Goal: Contribute content: Add original content to the website for others to see

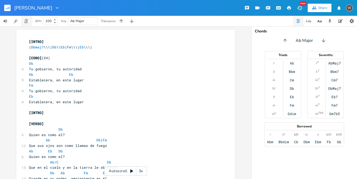
scroll to position [0, 0]
click at [9, 10] on rect "button" at bounding box center [7, 8] width 6 height 6
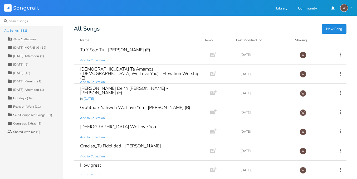
click at [27, 23] on input at bounding box center [31, 21] width 63 height 11
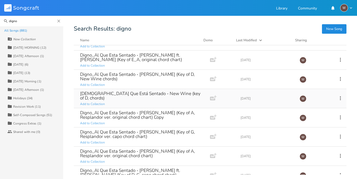
scroll to position [144, 0]
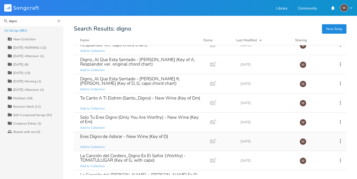
type input "digno"
click at [154, 143] on div "Eres Digno de Adorar - New Wine (Key of D) Add to Collection" at bounding box center [140, 141] width 121 height 19
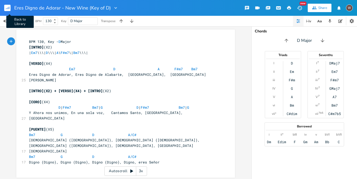
click at [7, 9] on rect "button" at bounding box center [7, 8] width 6 height 6
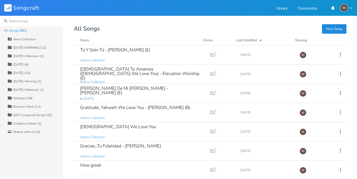
click at [26, 20] on input at bounding box center [31, 21] width 63 height 11
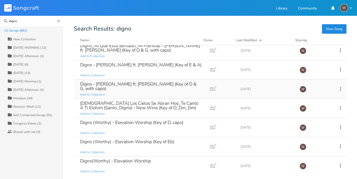
scroll to position [293, 0]
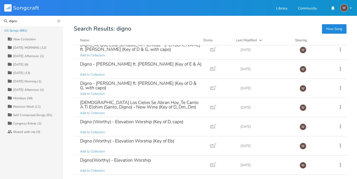
type input "digno"
click at [336, 28] on button "New Song" at bounding box center [334, 28] width 24 height 9
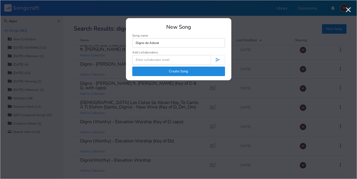
type input "Digno de Adorar"
click at [184, 72] on button "Create Song" at bounding box center [178, 71] width 93 height 9
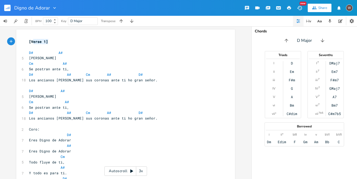
type textarea "[Verse 1]"
drag, startPoint x: 51, startPoint y: 43, endPoint x: 26, endPoint y: 41, distance: 25.4
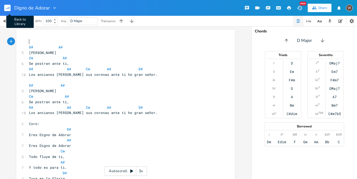
click at [8, 6] on rect "button" at bounding box center [7, 8] width 6 height 6
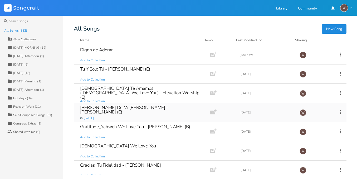
click at [162, 108] on div "[PERSON_NAME] De Mi [PERSON_NAME] - [PERSON_NAME] (E) in [DATE]" at bounding box center [140, 112] width 121 height 19
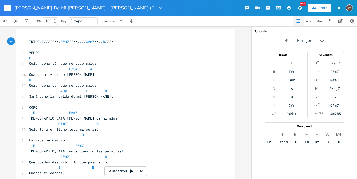
click at [9, 6] on rect "button" at bounding box center [7, 8] width 6 height 6
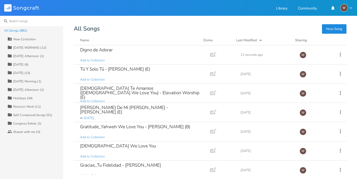
click at [41, 21] on input at bounding box center [31, 21] width 63 height 11
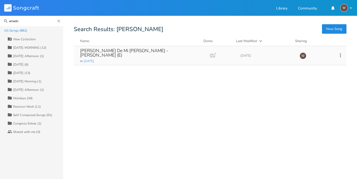
type input "amado"
click at [339, 57] on icon at bounding box center [340, 55] width 6 height 6
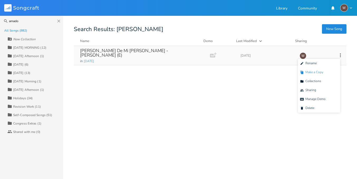
click at [326, 70] on li "Duplicate Make a Copy" at bounding box center [319, 72] width 42 height 9
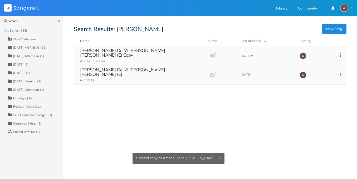
click at [144, 57] on div "[PERSON_NAME] De Mi [PERSON_NAME] - [PERSON_NAME] (E) Copy Add to Collection" at bounding box center [140, 55] width 121 height 19
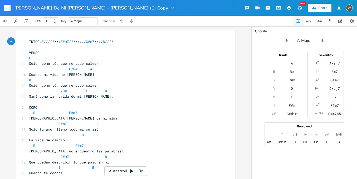
scroll to position [0, 0]
click at [73, 21] on input "A Major" at bounding box center [76, 21] width 12 height 5
type input "E Major"
click at [134, 23] on icon "button" at bounding box center [131, 20] width 5 height 5
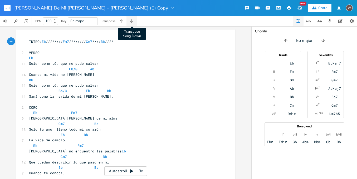
click at [130, 24] on button "Transpose Song Down" at bounding box center [131, 21] width 11 height 11
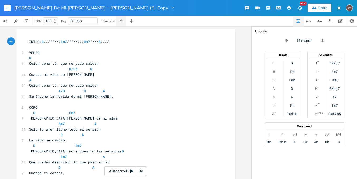
click at [125, 22] on button "button" at bounding box center [121, 21] width 11 height 11
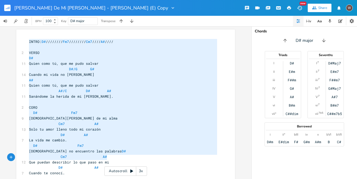
type textarea "INTRO: D# //////// Fm7 //////// Cm7 //// A# //// VERSO D# Quien como tú, que me…"
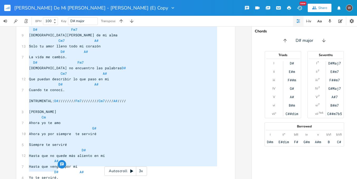
drag, startPoint x: 27, startPoint y: 42, endPoint x: 130, endPoint y: 190, distance: 180.3
click at [130, 179] on html "Amado De Mi Alma - [PERSON_NAME] (E) Copy New Share W BPM 100 Key D# major Tran…" at bounding box center [178, 89] width 357 height 179
click at [288, 10] on icon "button" at bounding box center [289, 8] width 5 height 5
click at [95, 9] on input "[PERSON_NAME] De Mi [PERSON_NAME] - [PERSON_NAME] (E) Copy" at bounding box center [61, 8] width 95 height 5
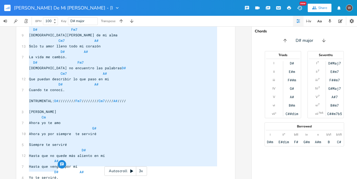
drag, startPoint x: 103, startPoint y: 6, endPoint x: 116, endPoint y: 10, distance: 14.1
click at [116, 10] on div "[PERSON_NAME] De Mi [PERSON_NAME] - [PERSON_NAME] (D#) Copy" at bounding box center [67, 7] width 106 height 5
type input "[PERSON_NAME] De Mi [PERSON_NAME] - [PERSON_NAME] (D#)"
click at [128, 65] on pre "[DEMOGRAPHIC_DATA] no encuentro las palabras D#" at bounding box center [123, 68] width 190 height 6
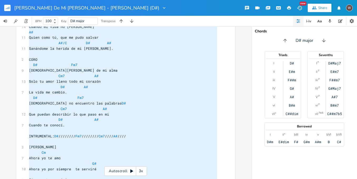
type textarea "INTRO: D# //////// Fm7 //////// Cm7 //// A# //// VERSO D# Quien como tú, que me…"
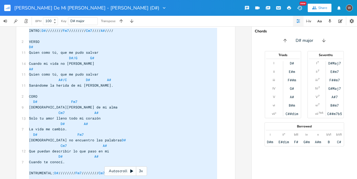
drag, startPoint x: 74, startPoint y: 169, endPoint x: 32, endPoint y: 17, distance: 158.4
click at [32, 17] on div "Amado De Mi Alma - [PERSON_NAME] (D#) New Share W BPM 100 Key D# major Transpos…" at bounding box center [178, 89] width 357 height 179
click at [8, 7] on rect "button" at bounding box center [7, 8] width 6 height 6
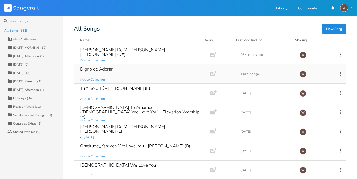
click at [132, 72] on div "Digno de Adorar Add to Collection" at bounding box center [140, 74] width 121 height 19
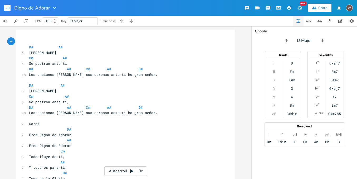
scroll to position [208, 0]
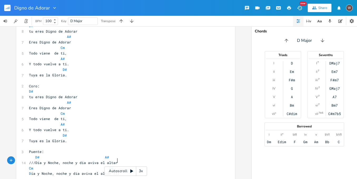
click at [123, 171] on pre "D ía y Noche, noche y dia aviva el altar ///" at bounding box center [123, 174] width 190 height 6
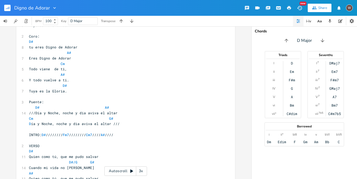
scroll to position [307, 0]
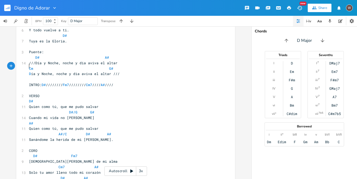
click at [32, 77] on pre "​" at bounding box center [123, 80] width 190 height 6
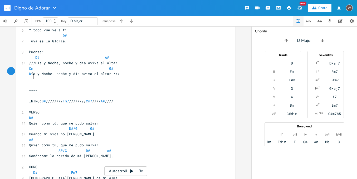
scroll to position [0, 116]
type textarea "-------------------------------------------------------------------------------…"
click at [28, 82] on pre "-------------------------------------------------------------------------------…" at bounding box center [123, 87] width 190 height 11
type textarea "["
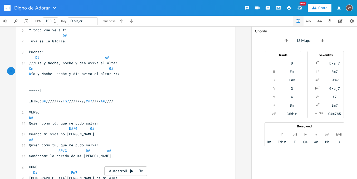
scroll to position [0, 1]
type textarea "------"
drag, startPoint x: 102, startPoint y: 72, endPoint x: 88, endPoint y: 70, distance: 14.0
click at [90, 82] on span "[------------------------------------------------------------------------------…" at bounding box center [123, 87] width 188 height 10
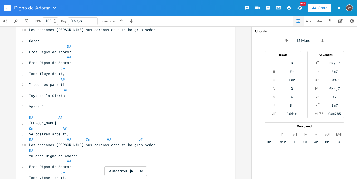
scroll to position [0, 0]
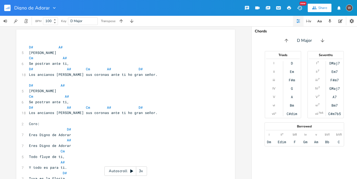
click at [50, 9] on div at bounding box center [53, 7] width 7 height 5
click at [49, 8] on input "Digno de Adorar" at bounding box center [31, 8] width 35 height 5
type input "Digno de Adorar_Amado de Mi [PERSON_NAME] (D#)"
click at [157, 48] on pre "D# A#" at bounding box center [123, 48] width 190 height 6
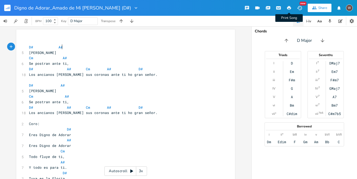
click at [288, 9] on icon "button" at bounding box center [289, 8] width 5 height 5
